Goal: Find specific page/section: Find specific page/section

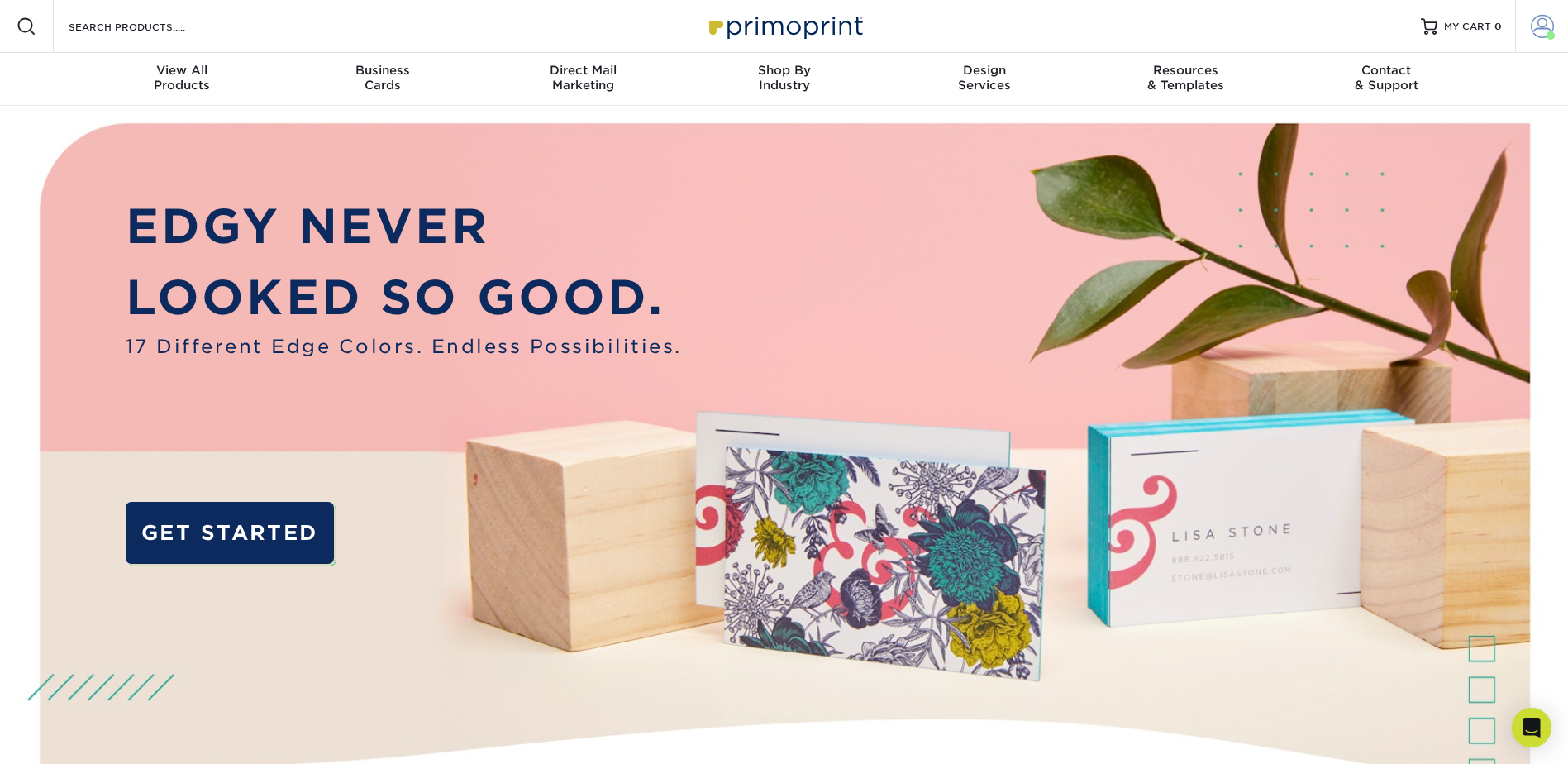
click at [1534, 29] on span at bounding box center [1542, 27] width 23 height 23
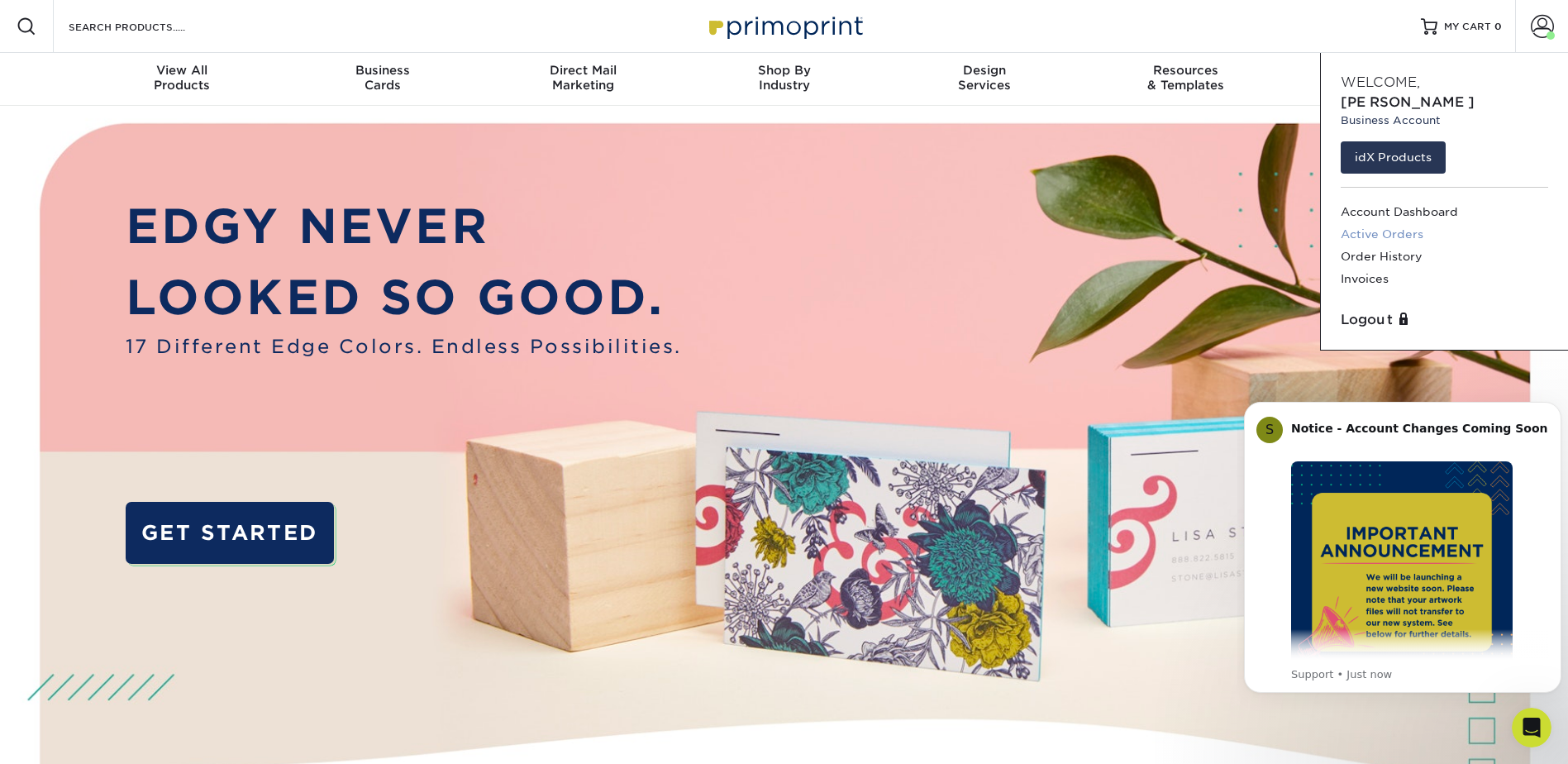
click at [1362, 224] on link "Active Orders" at bounding box center [1443, 234] width 207 height 22
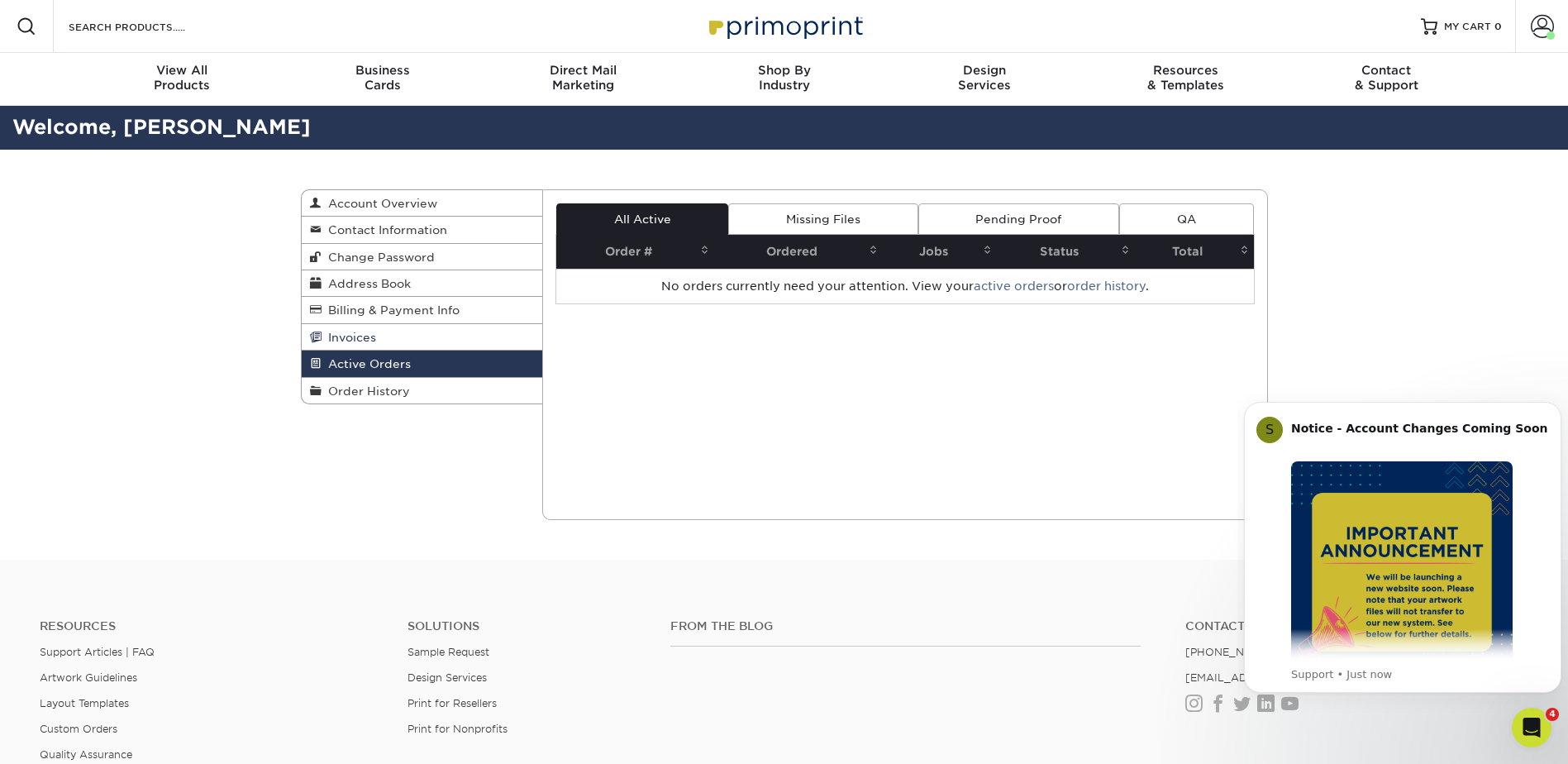
click at [368, 343] on span "Invoices" at bounding box center [348, 337] width 54 height 13
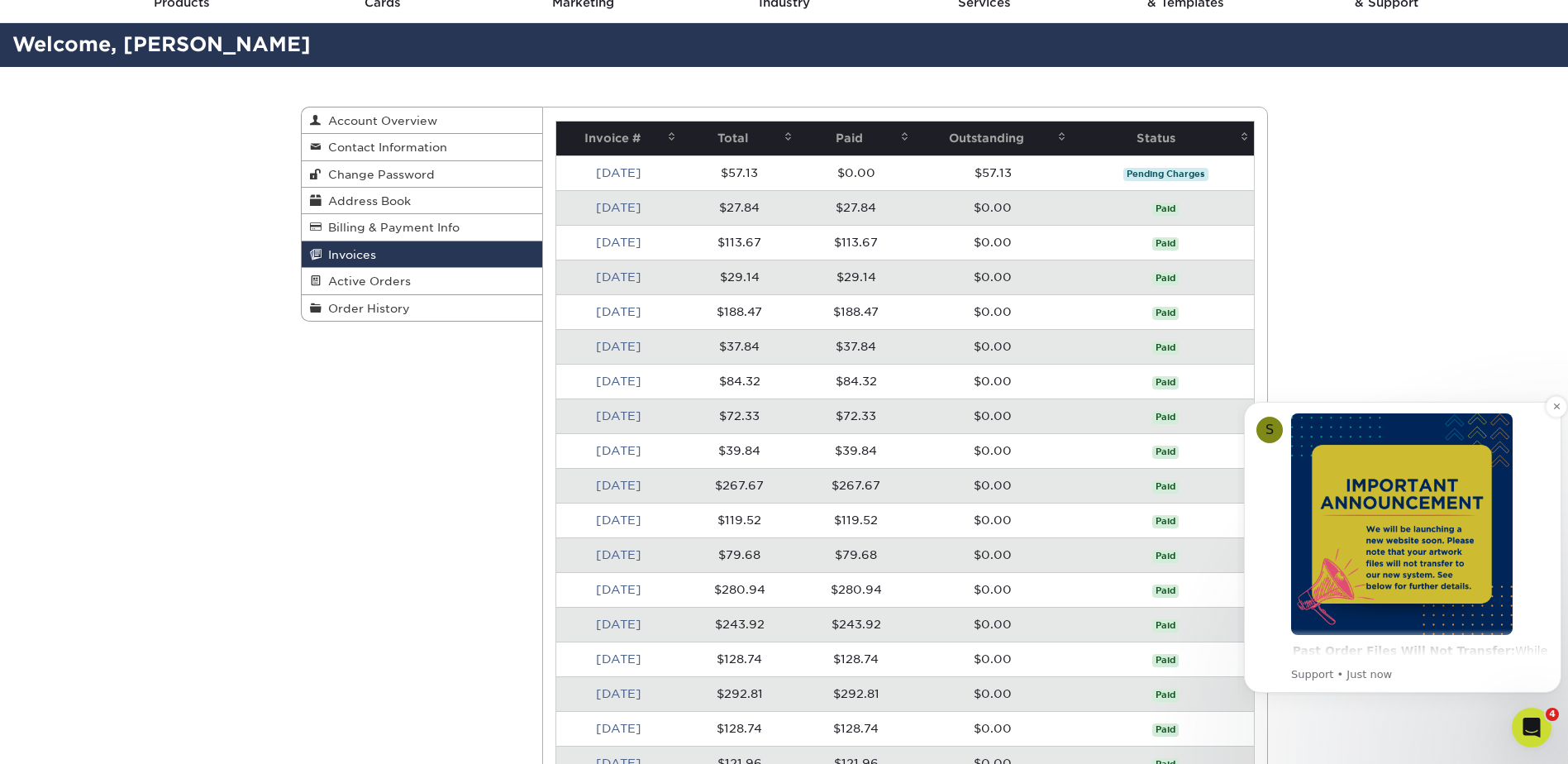
scroll to position [8, 0]
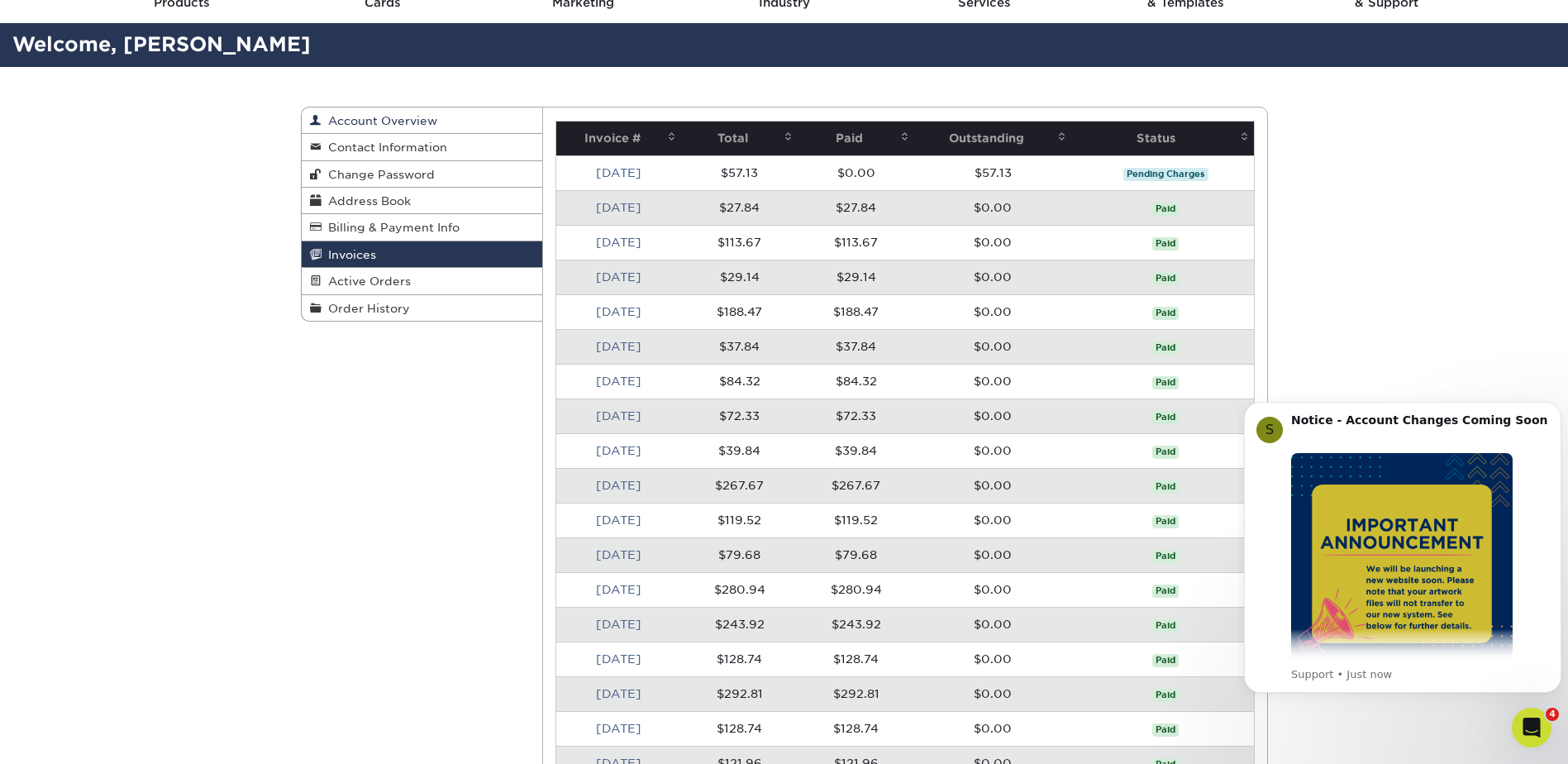
click at [389, 118] on span "Account Overview" at bounding box center [379, 120] width 116 height 13
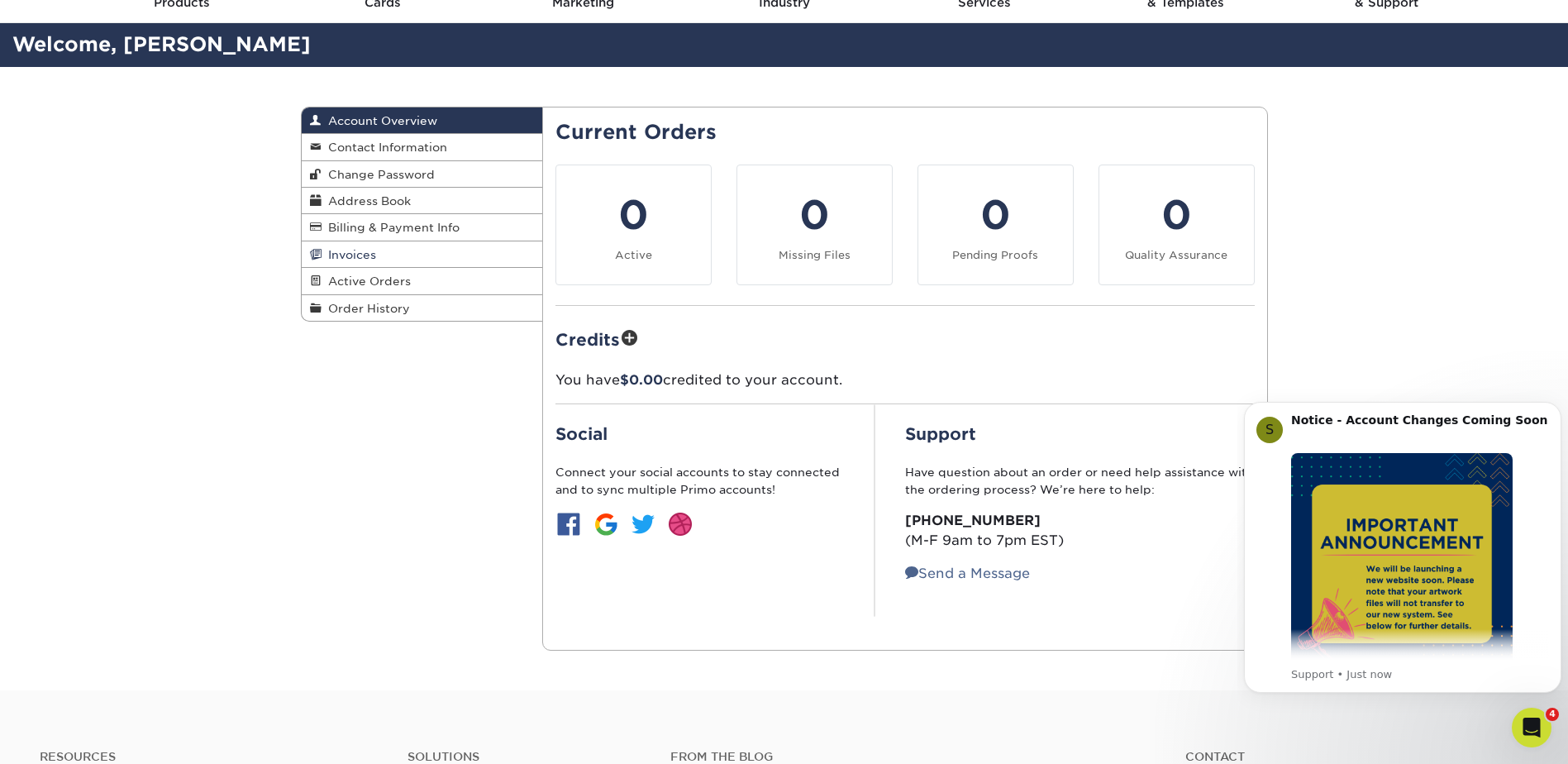
click at [374, 253] on span "Invoices" at bounding box center [348, 255] width 54 height 13
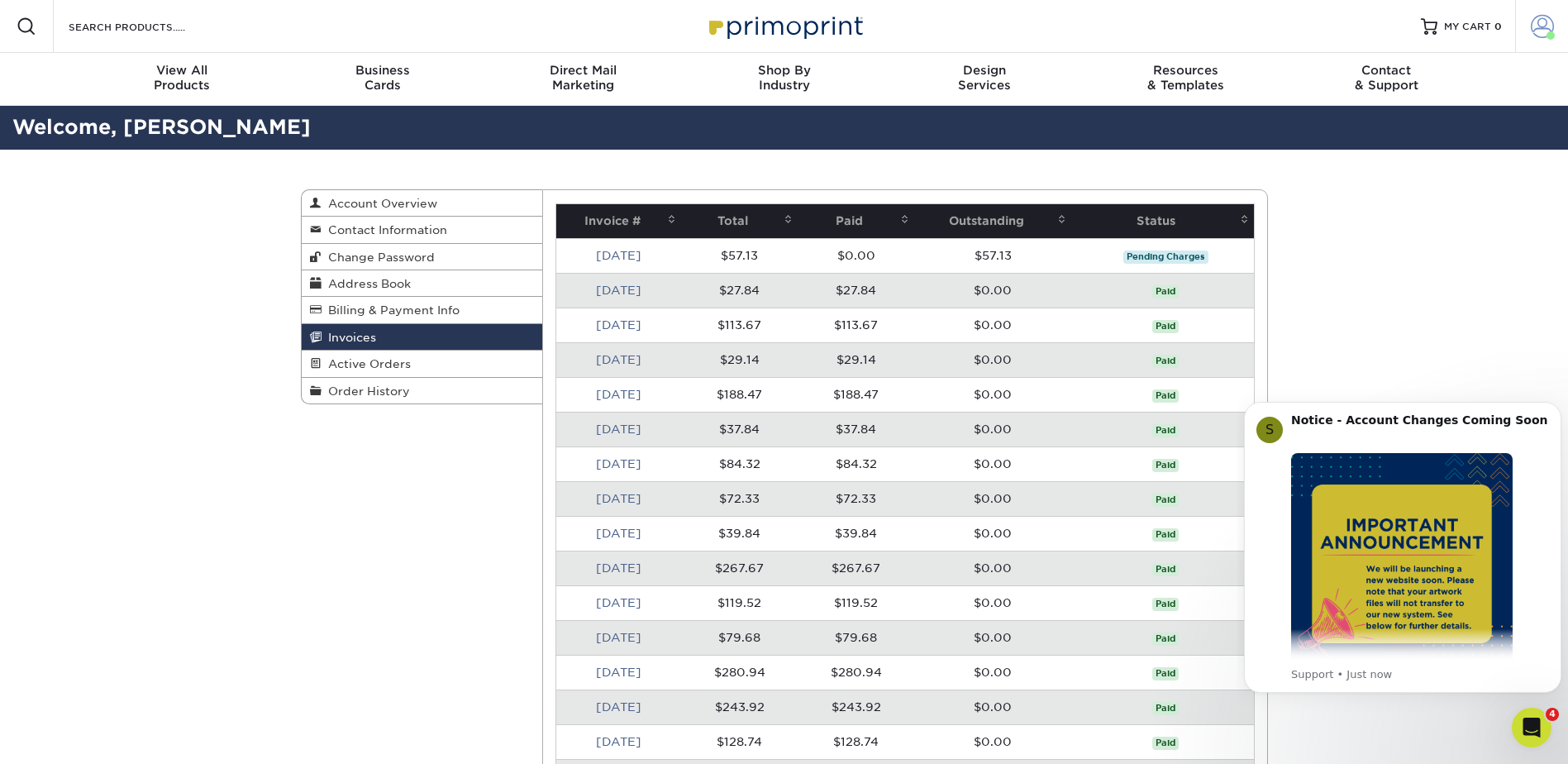
click at [1531, 21] on span at bounding box center [1542, 27] width 23 height 23
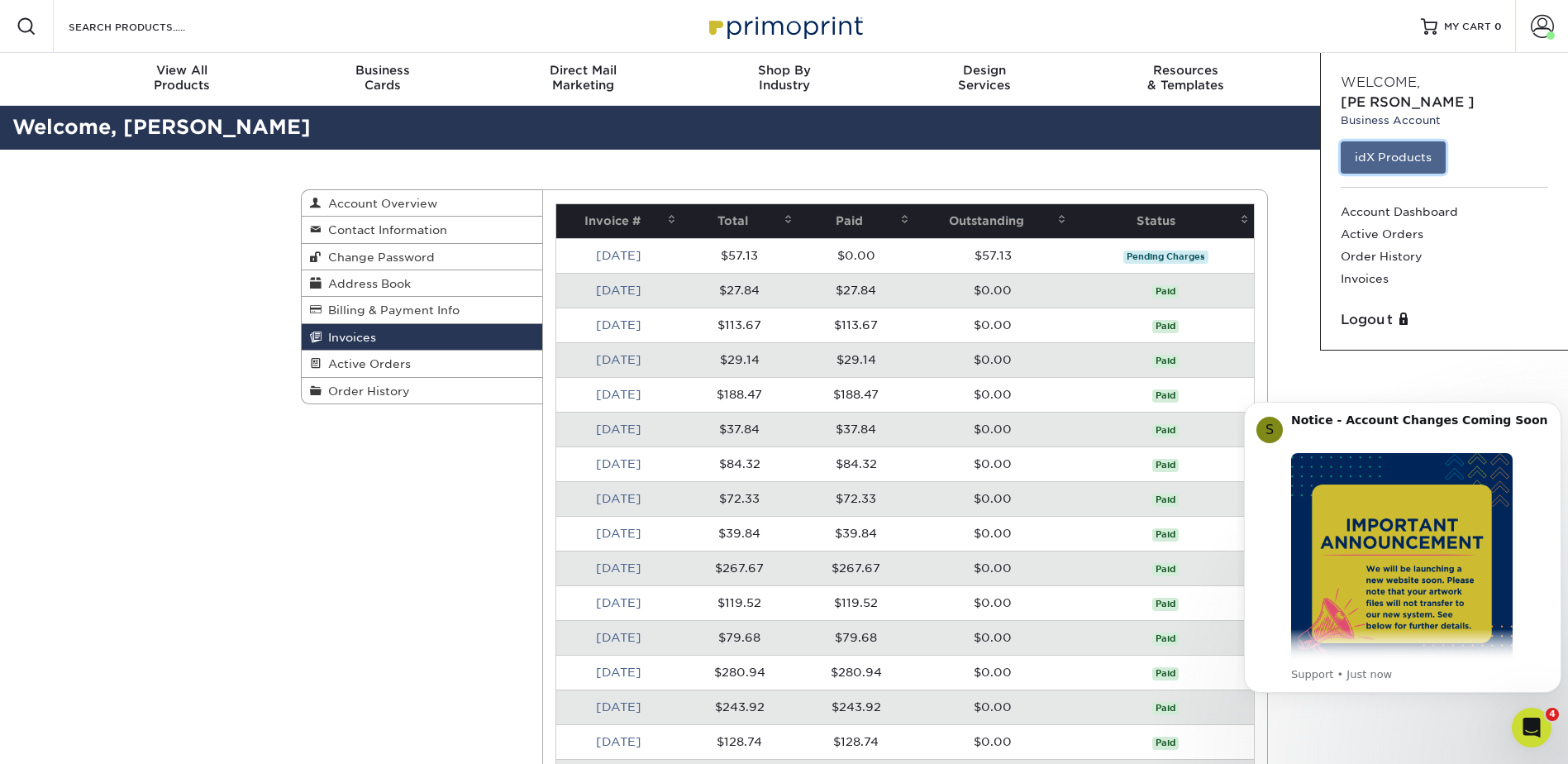
click at [1409, 142] on link "idX Products" at bounding box center [1393, 157] width 105 height 31
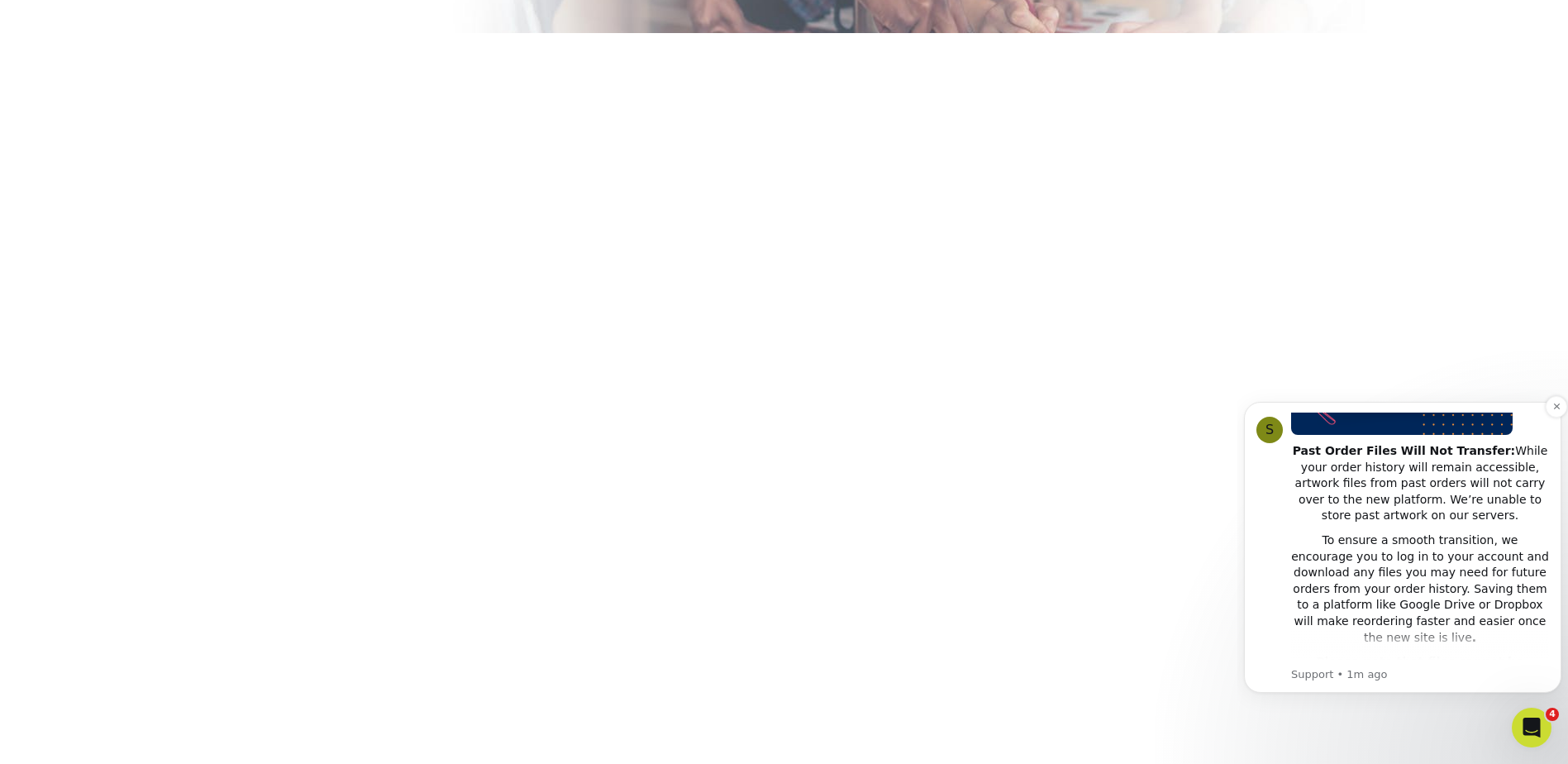
scroll to position [339, 0]
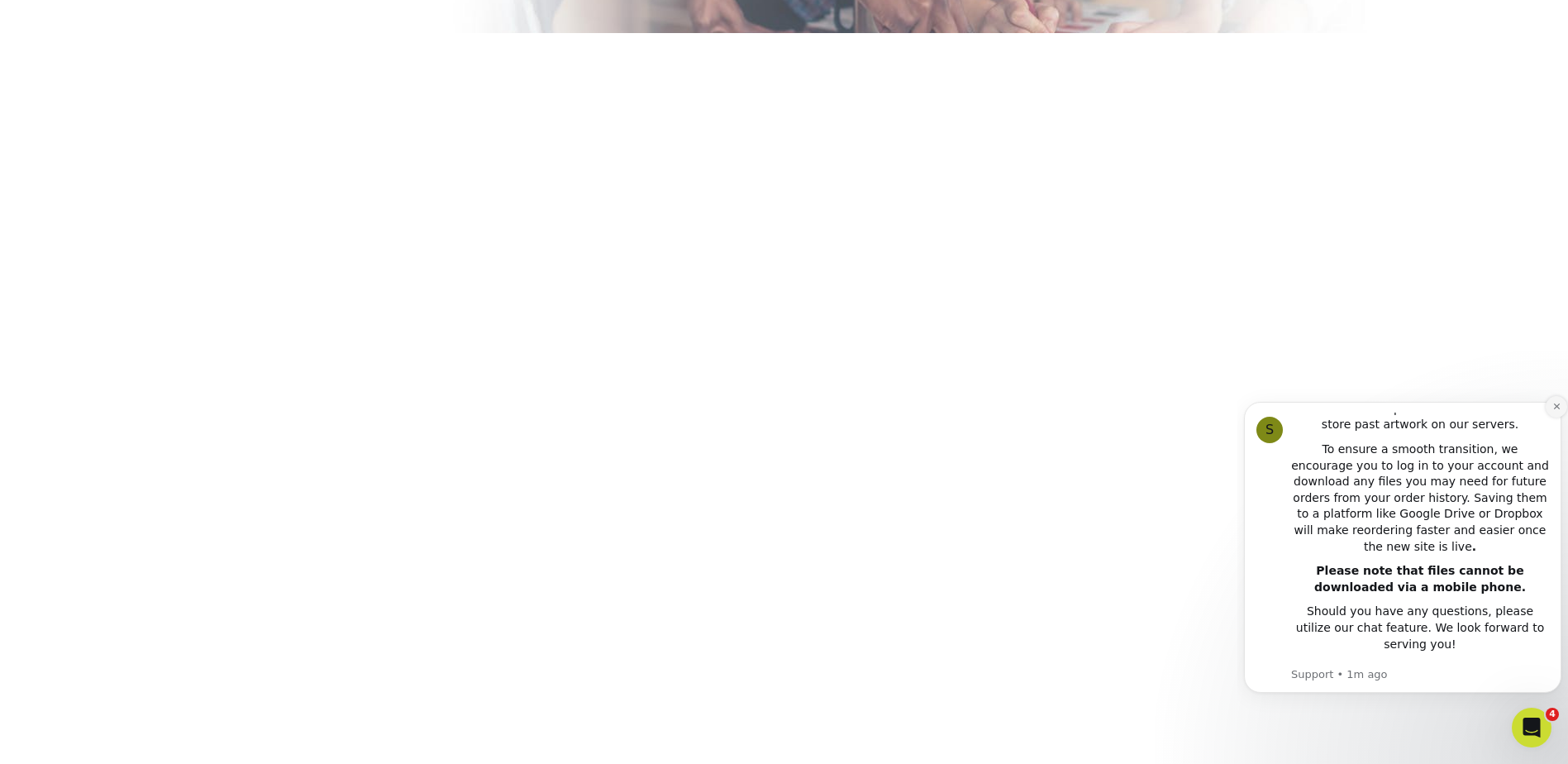
click at [1554, 404] on icon "Dismiss notification" at bounding box center [1556, 406] width 9 height 9
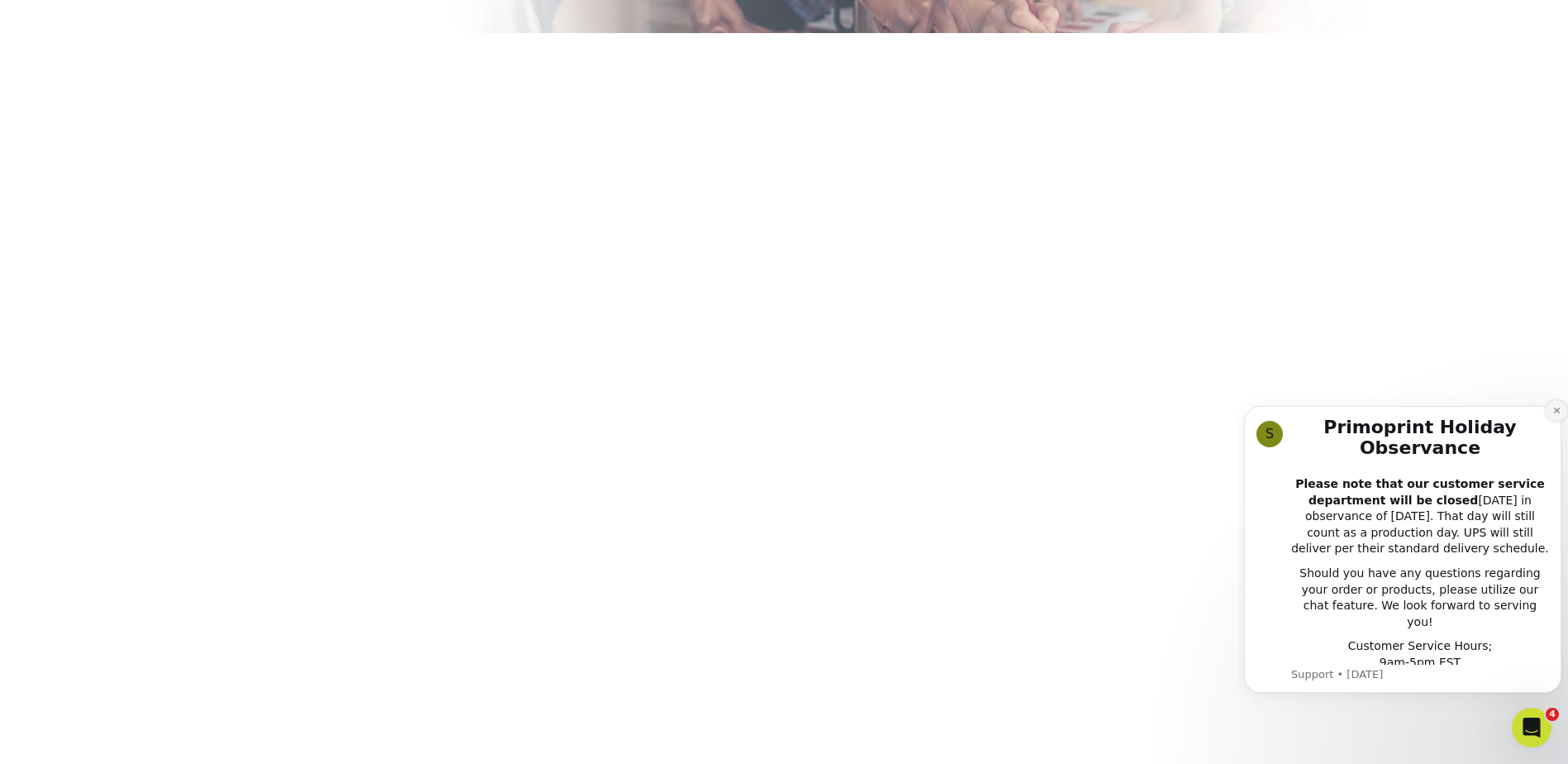
click at [1552, 415] on icon "Dismiss notification" at bounding box center [1556, 410] width 9 height 9
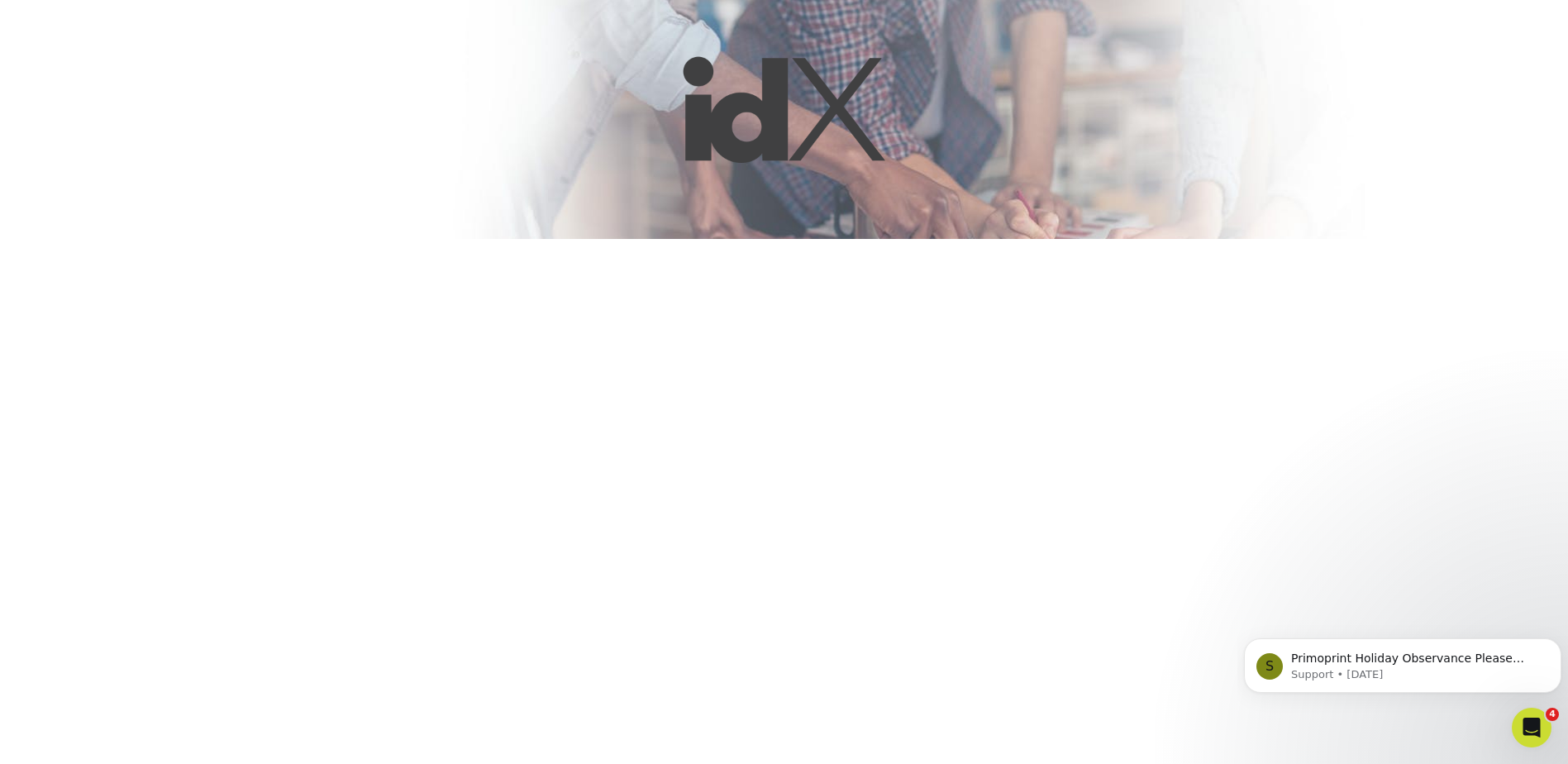
scroll to position [0, 0]
